Goal: Find specific page/section: Find specific page/section

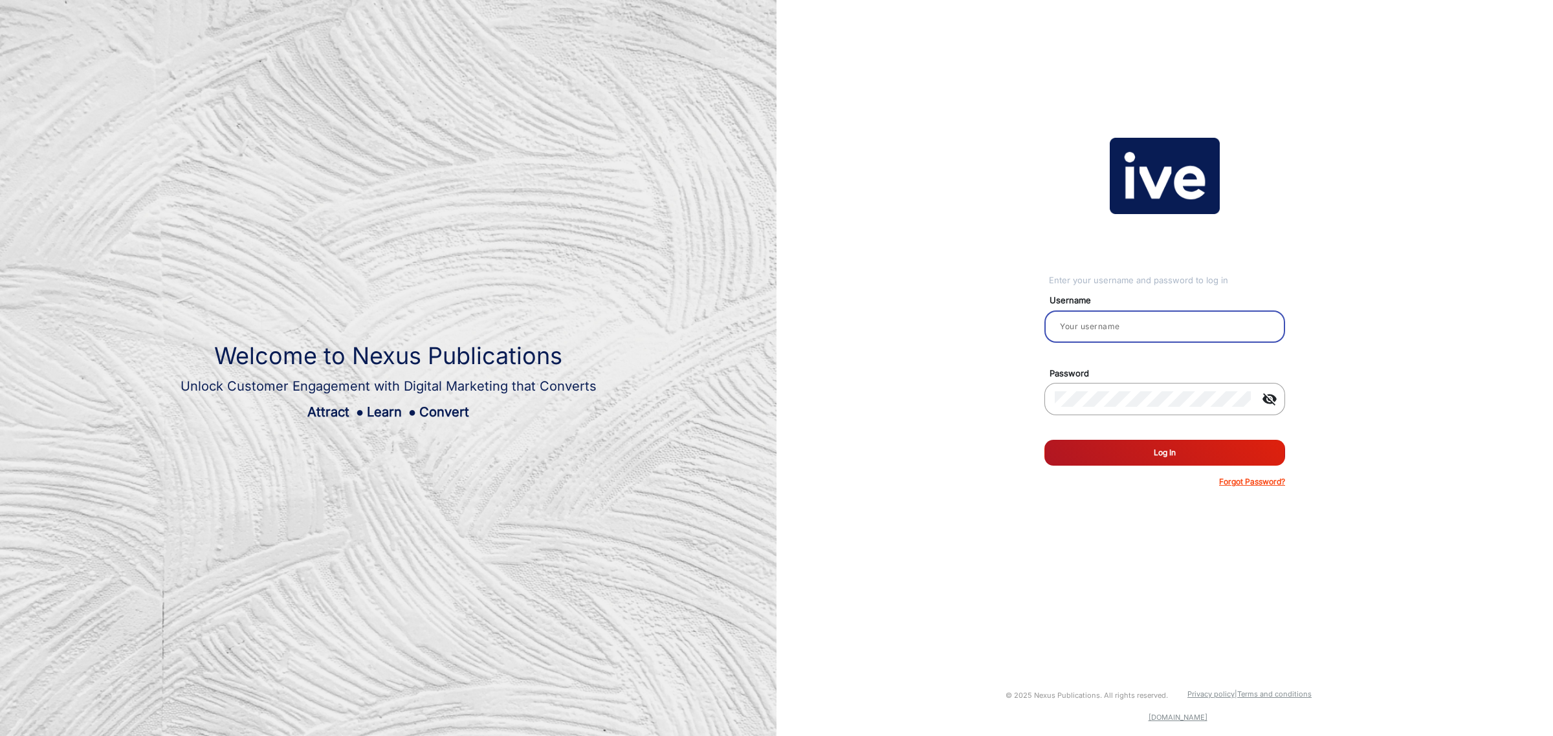
click at [1120, 329] on input "email" at bounding box center [1164, 327] width 220 height 16
click at [1087, 324] on input "email" at bounding box center [1164, 327] width 220 height 16
type input "e"
type input "[PERSON_NAME].Tamvakis"
click at [1268, 406] on mat-icon "visibility_off" at bounding box center [1269, 399] width 31 height 16
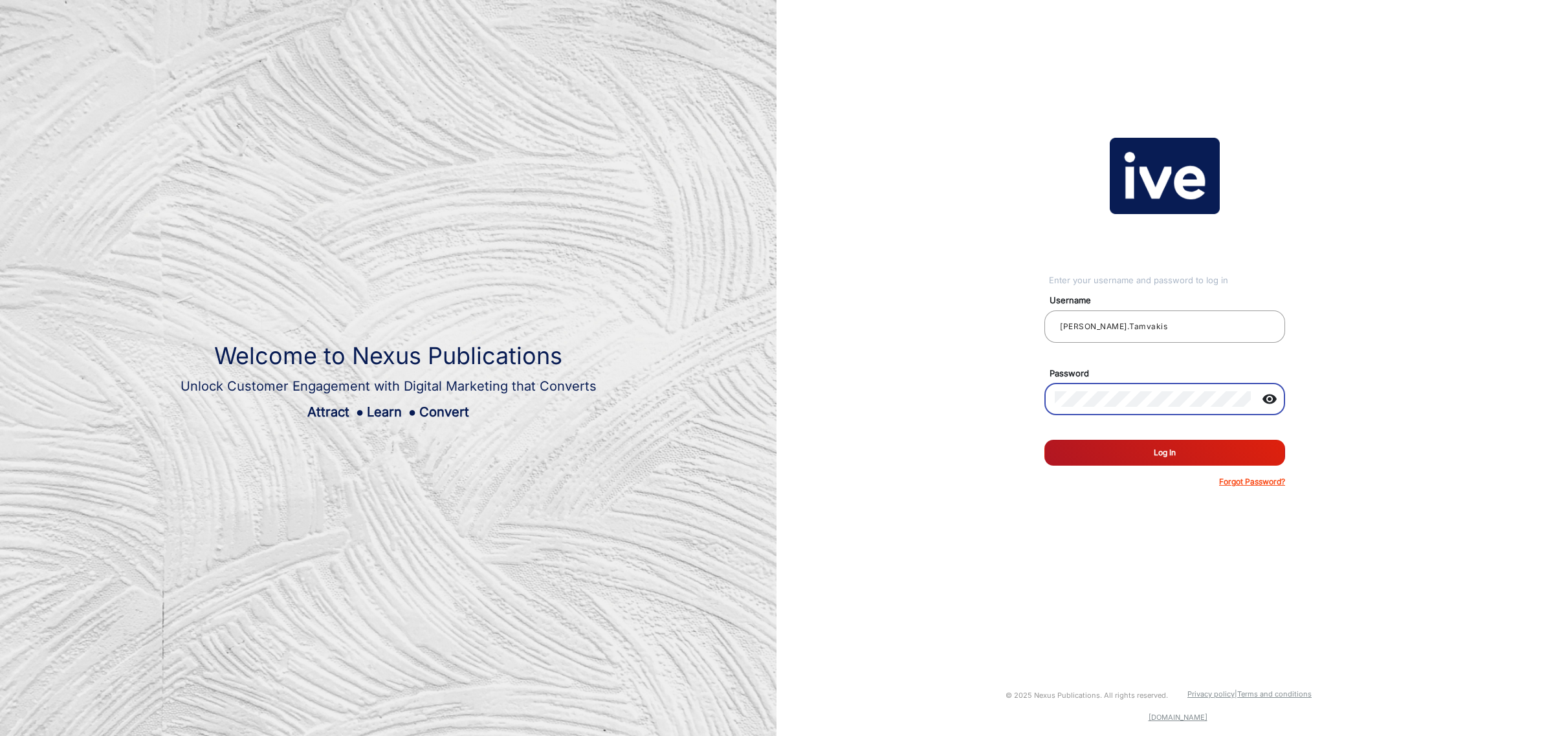
click at [1044, 440] on button "Log In" at bounding box center [1164, 453] width 241 height 26
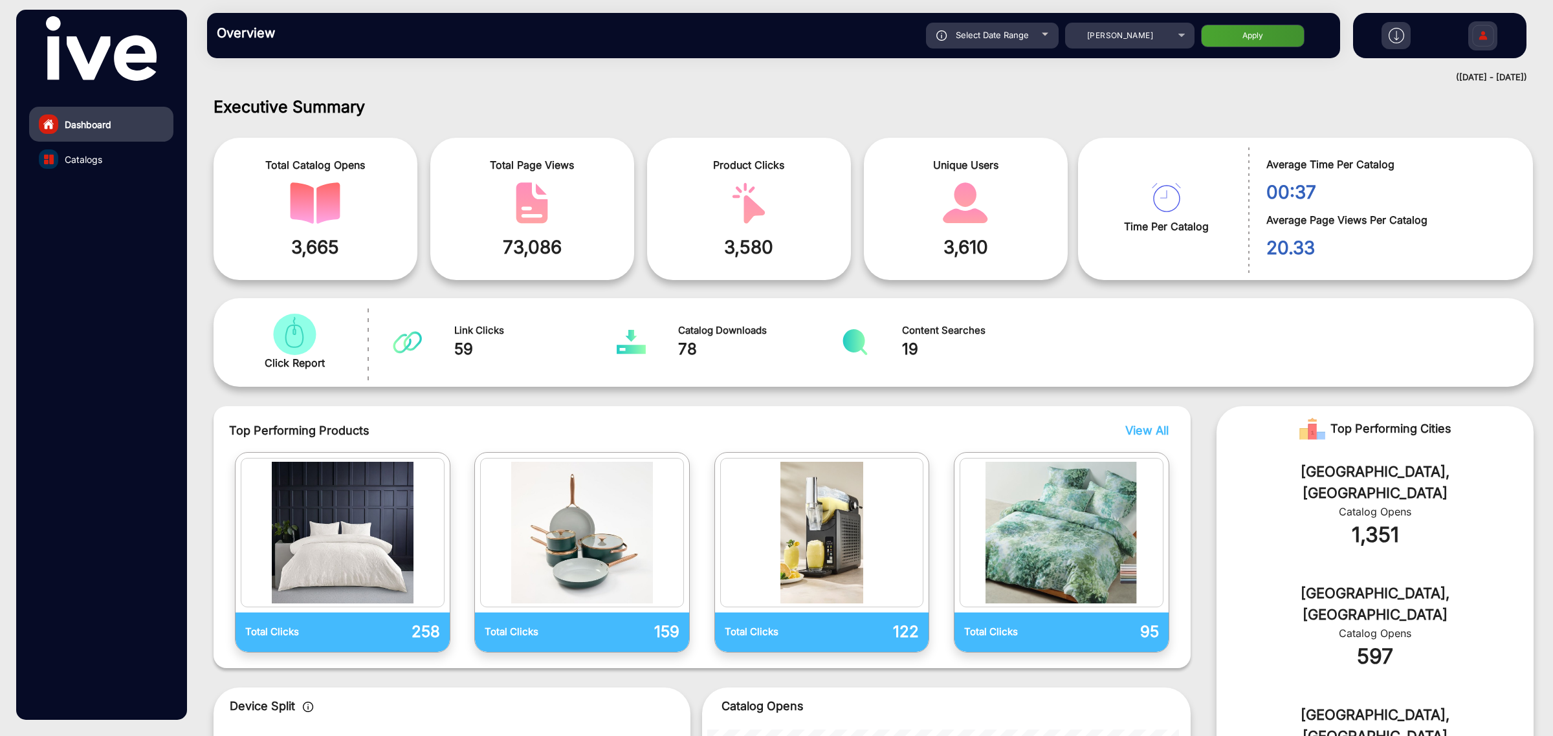
click at [334, 209] on img "catalog" at bounding box center [315, 202] width 50 height 41
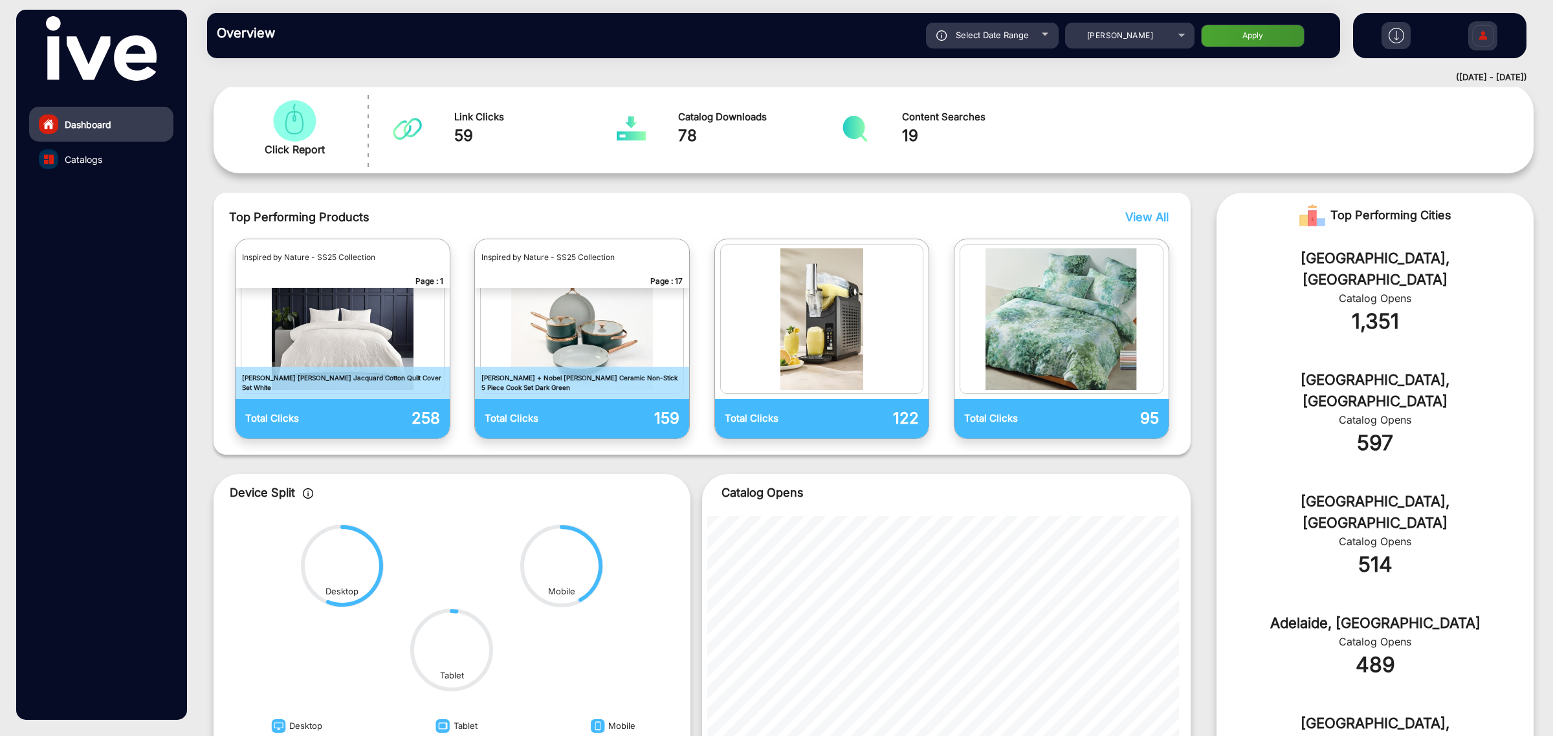
scroll to position [333, 0]
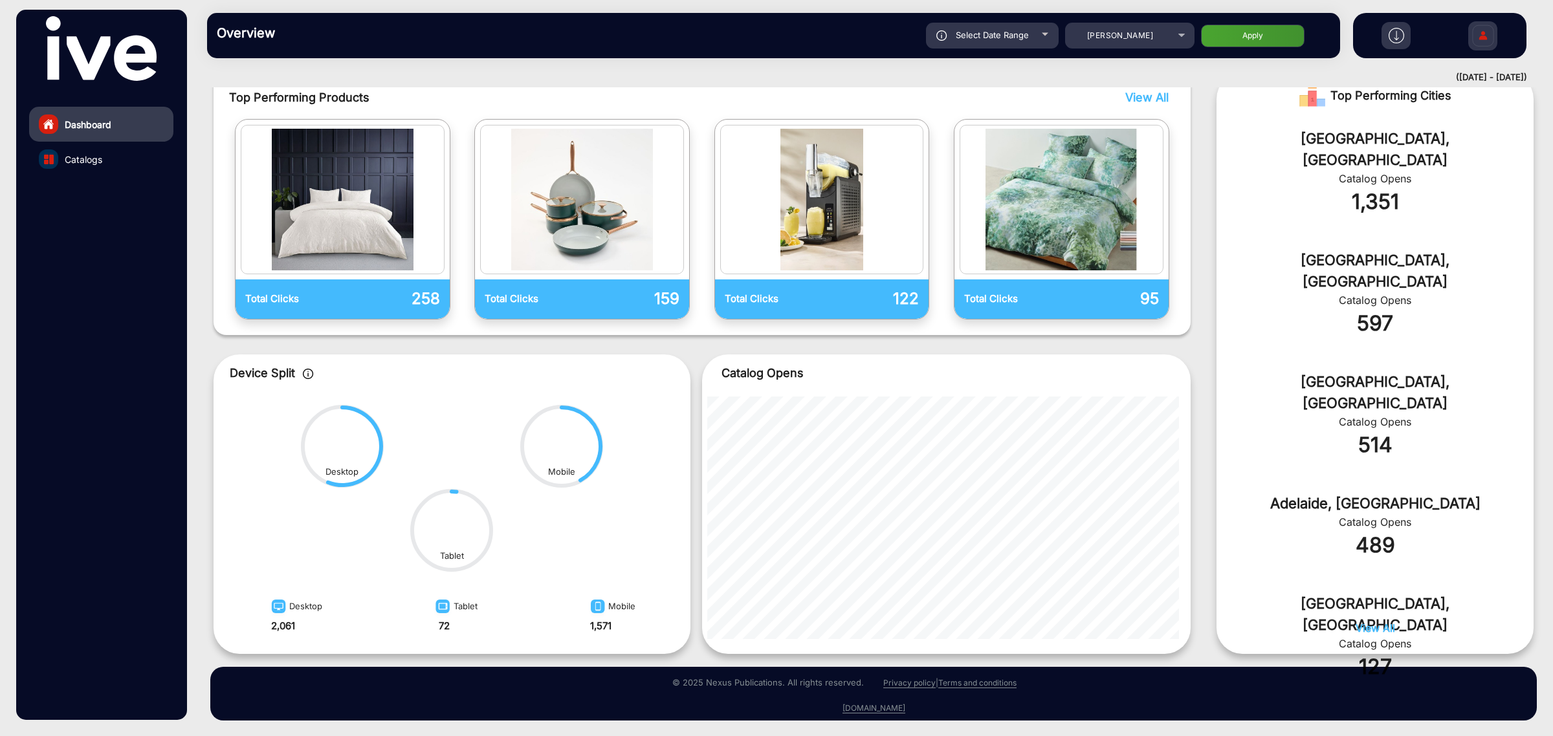
click at [96, 153] on span "Catalogs" at bounding box center [84, 160] width 38 height 14
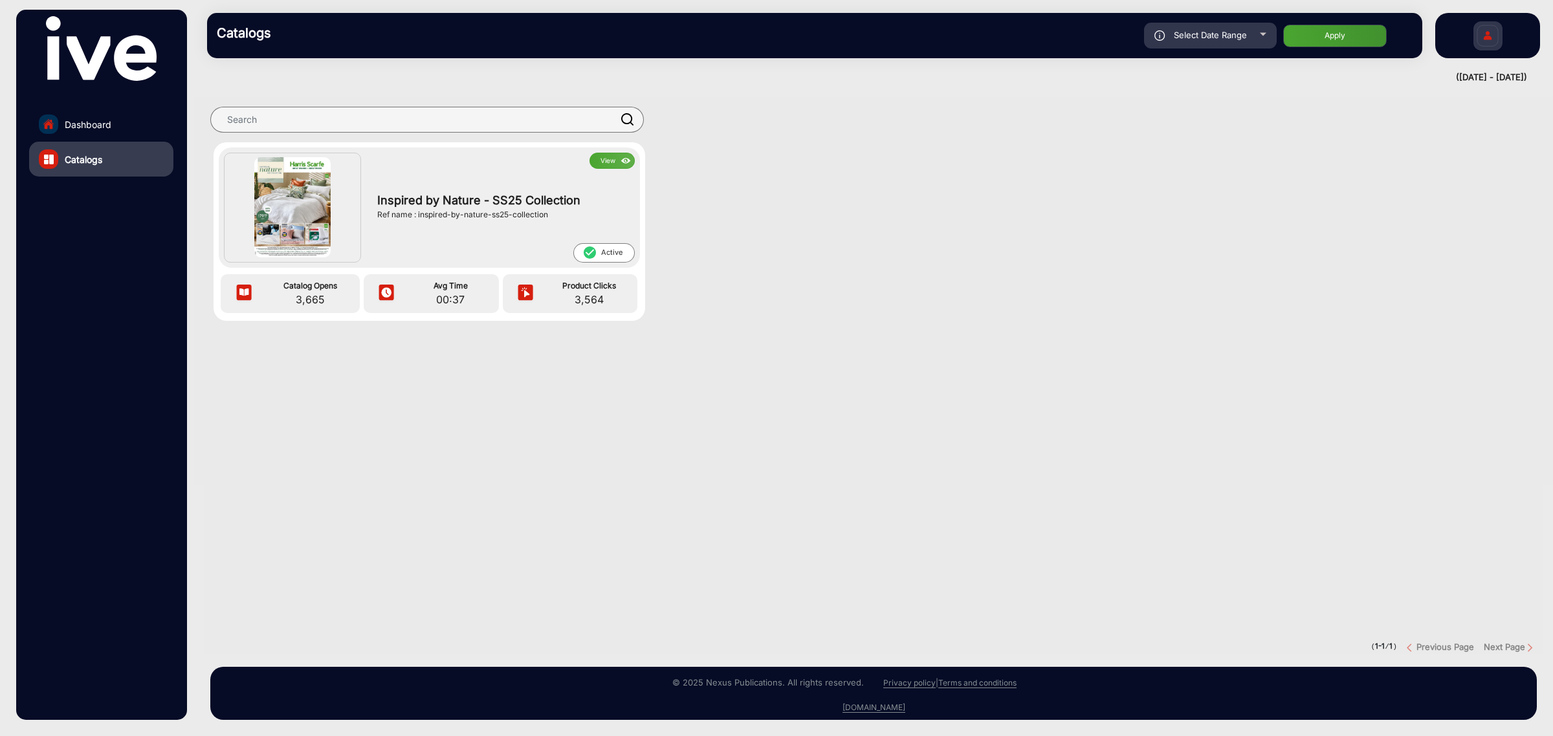
click at [1257, 36] on div "Select Date Range" at bounding box center [1210, 36] width 133 height 26
type input "[DATE]"
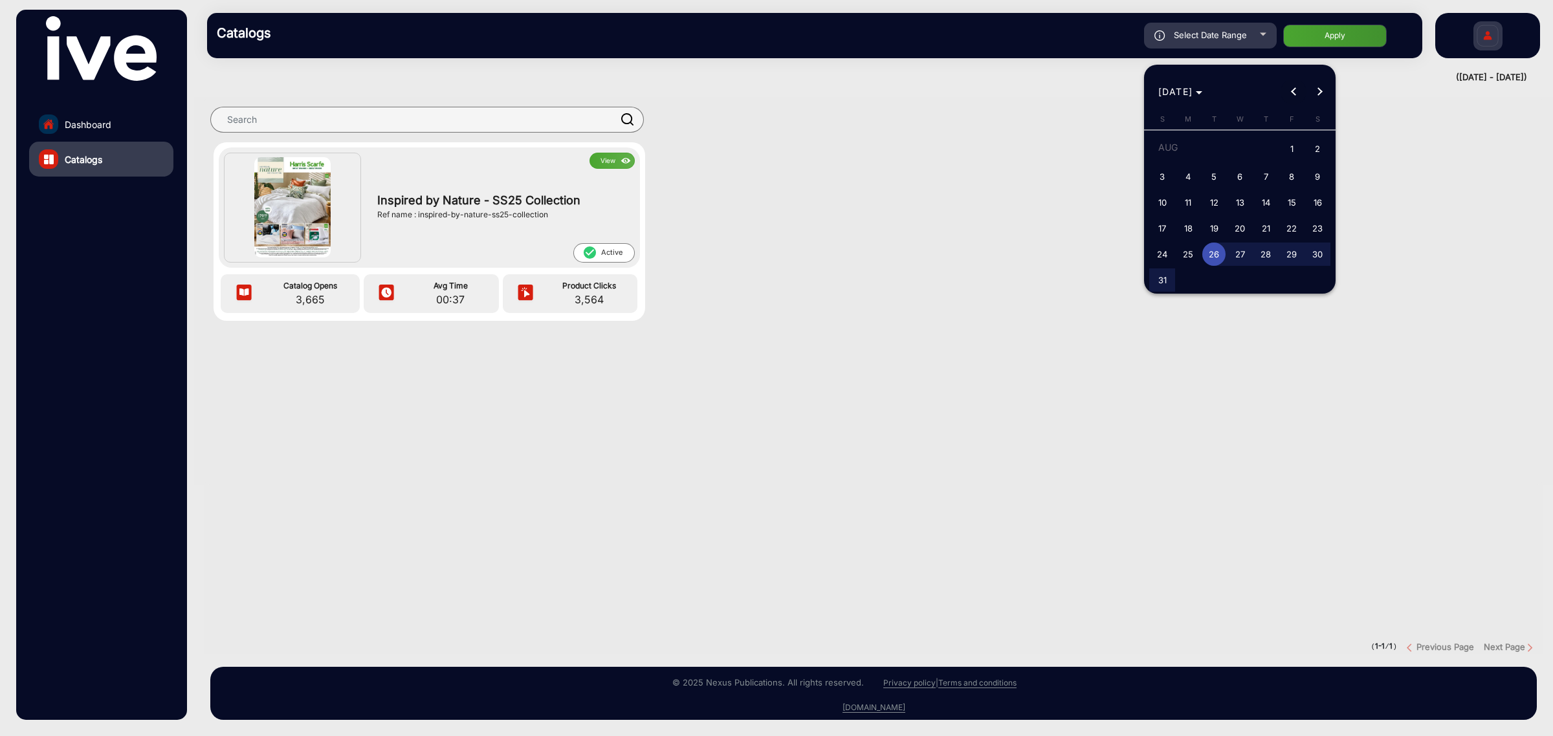
click at [1289, 94] on span "Previous month" at bounding box center [1293, 92] width 26 height 26
click at [1166, 251] on span "22" at bounding box center [1161, 250] width 23 height 23
type input "[DATE]"
click at [1320, 93] on button "Next month" at bounding box center [1319, 92] width 26 height 26
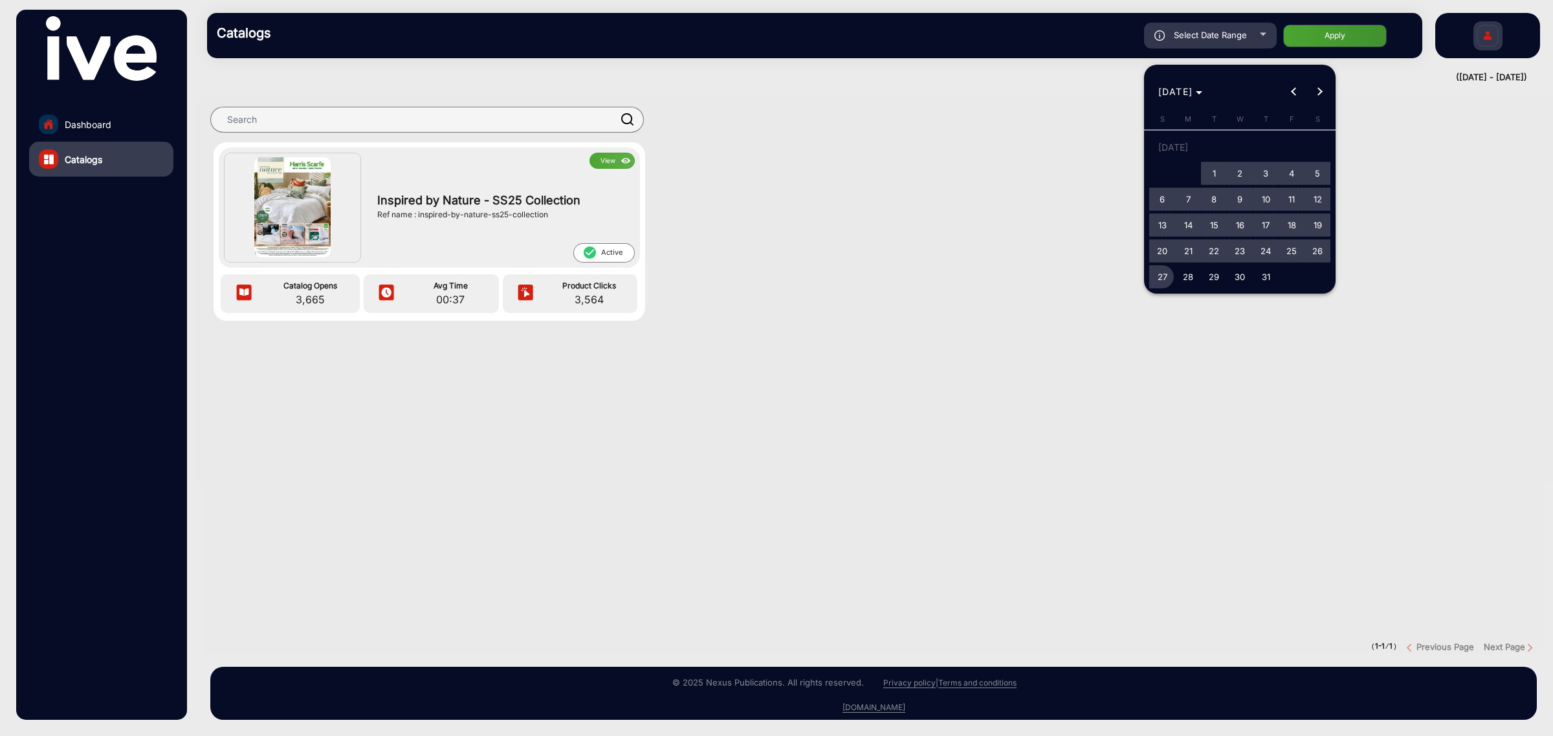
click at [1163, 276] on span "27" at bounding box center [1161, 276] width 23 height 23
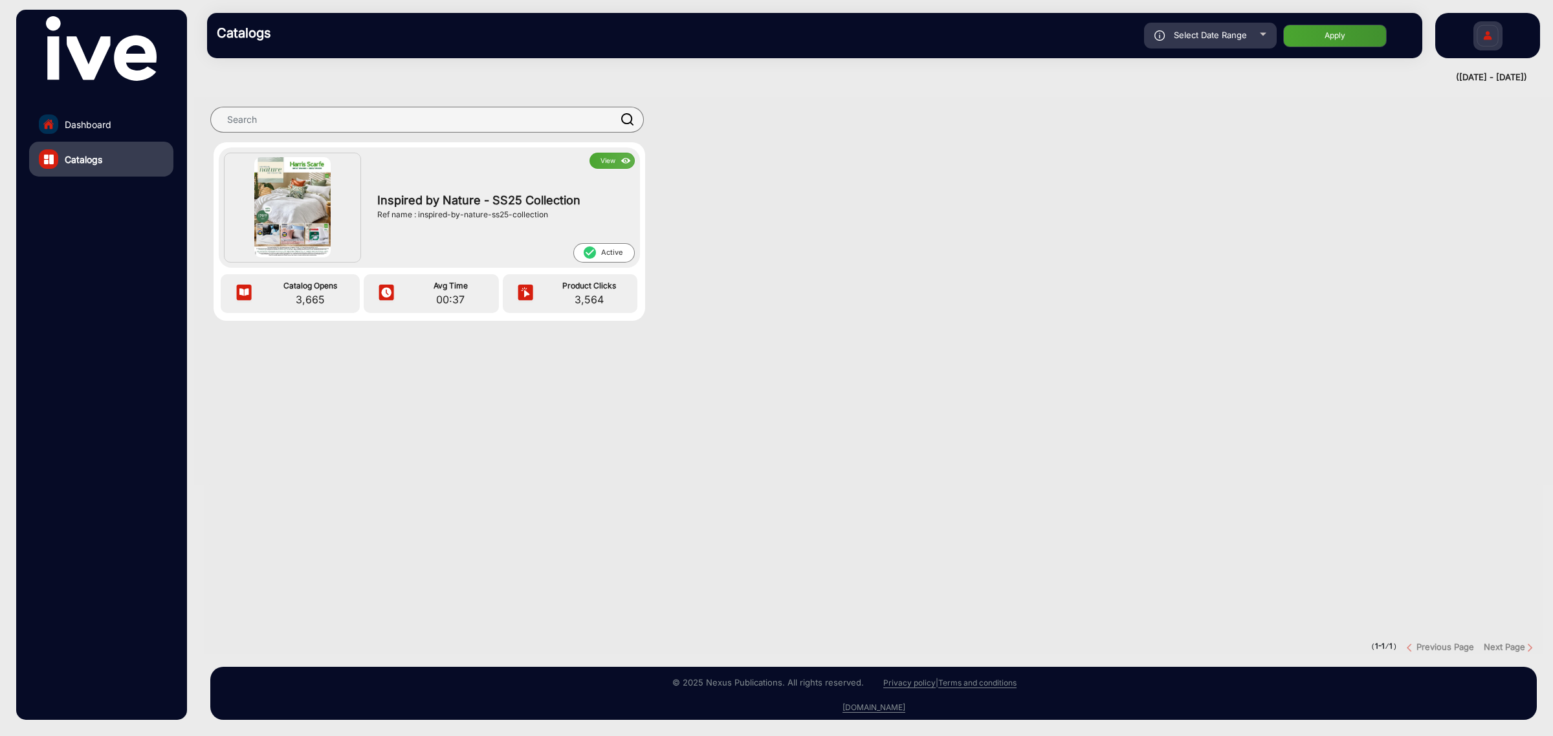
type input "[DATE]"
click at [1330, 36] on button "Apply" at bounding box center [1335, 36] width 104 height 23
type input "[DATE]"
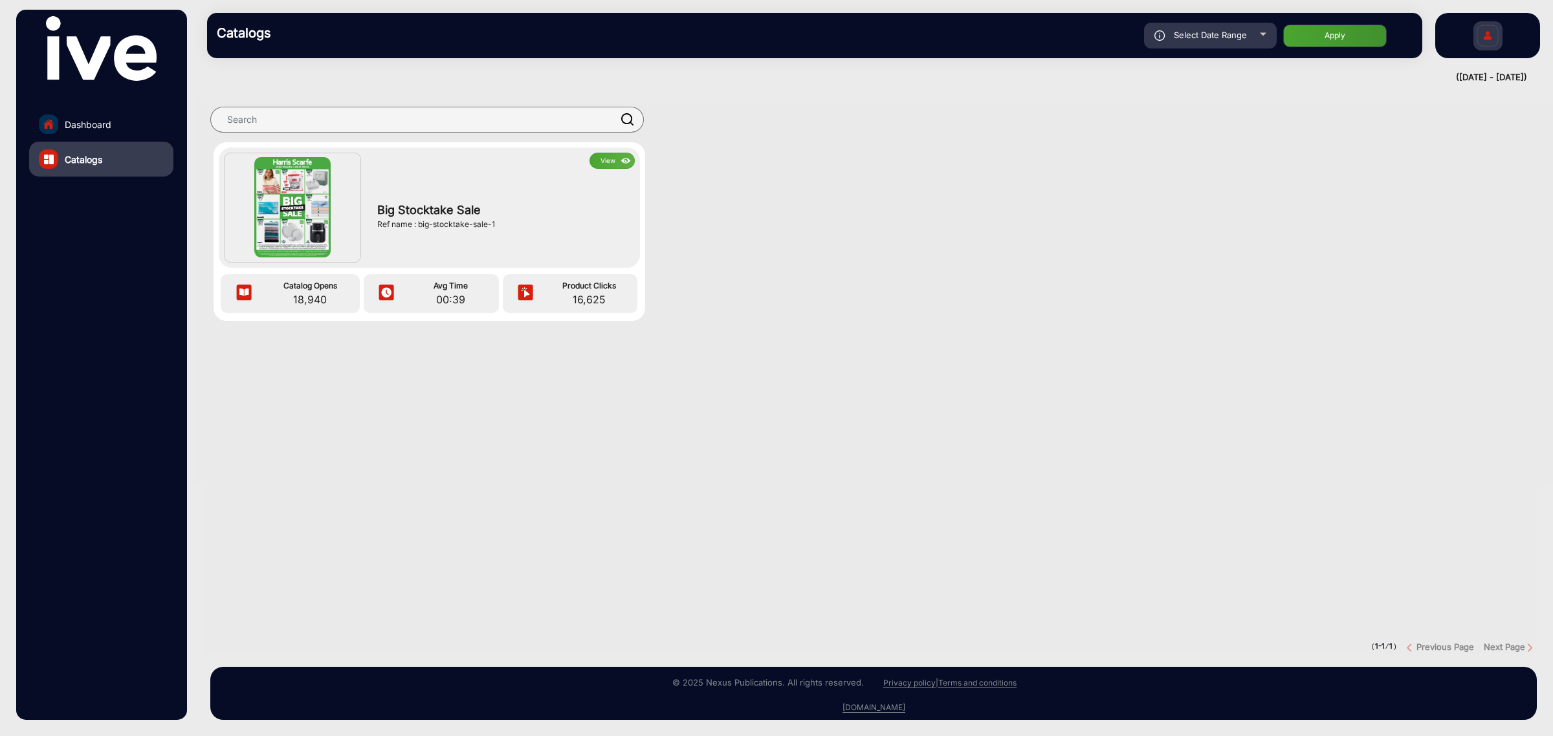
click at [421, 212] on span "Big Stocktake Sale" at bounding box center [502, 209] width 251 height 17
click at [602, 162] on button "View" at bounding box center [611, 161] width 45 height 16
